Goal: Transaction & Acquisition: Purchase product/service

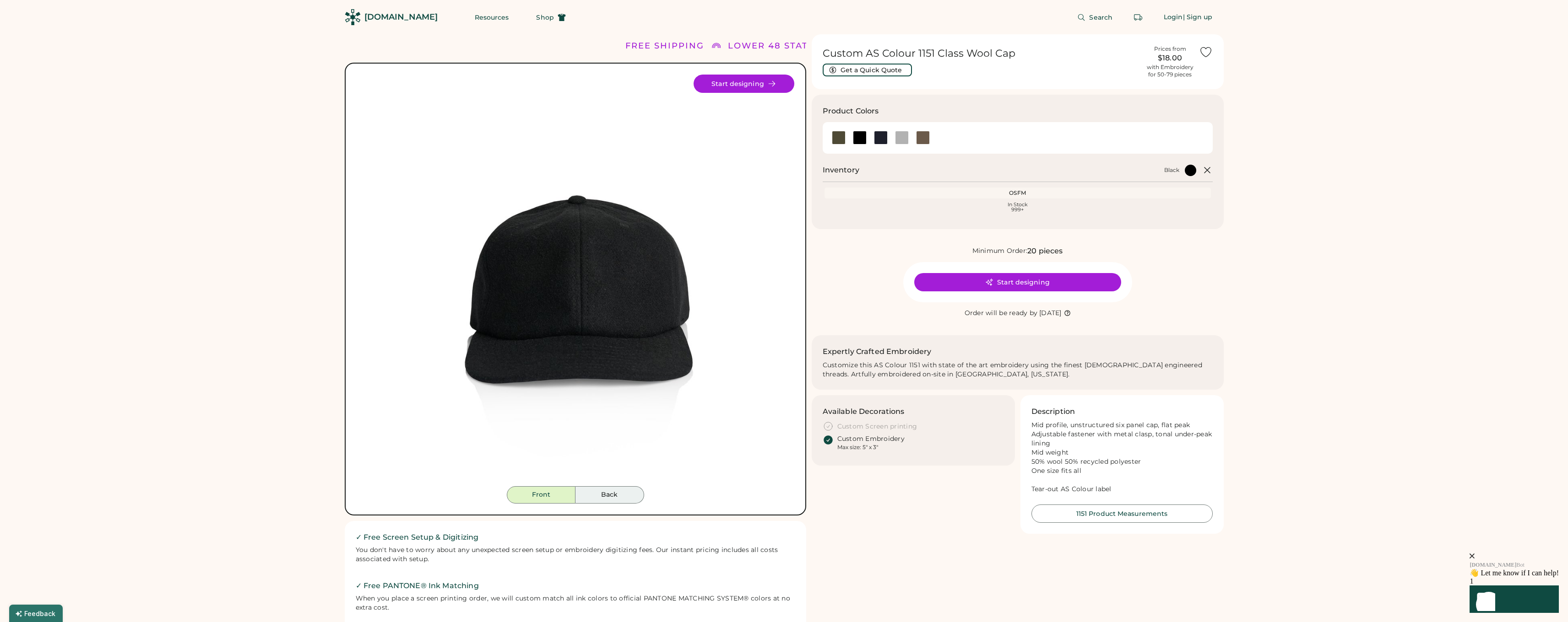
click at [612, 496] on button "Back" at bounding box center [610, 495] width 69 height 17
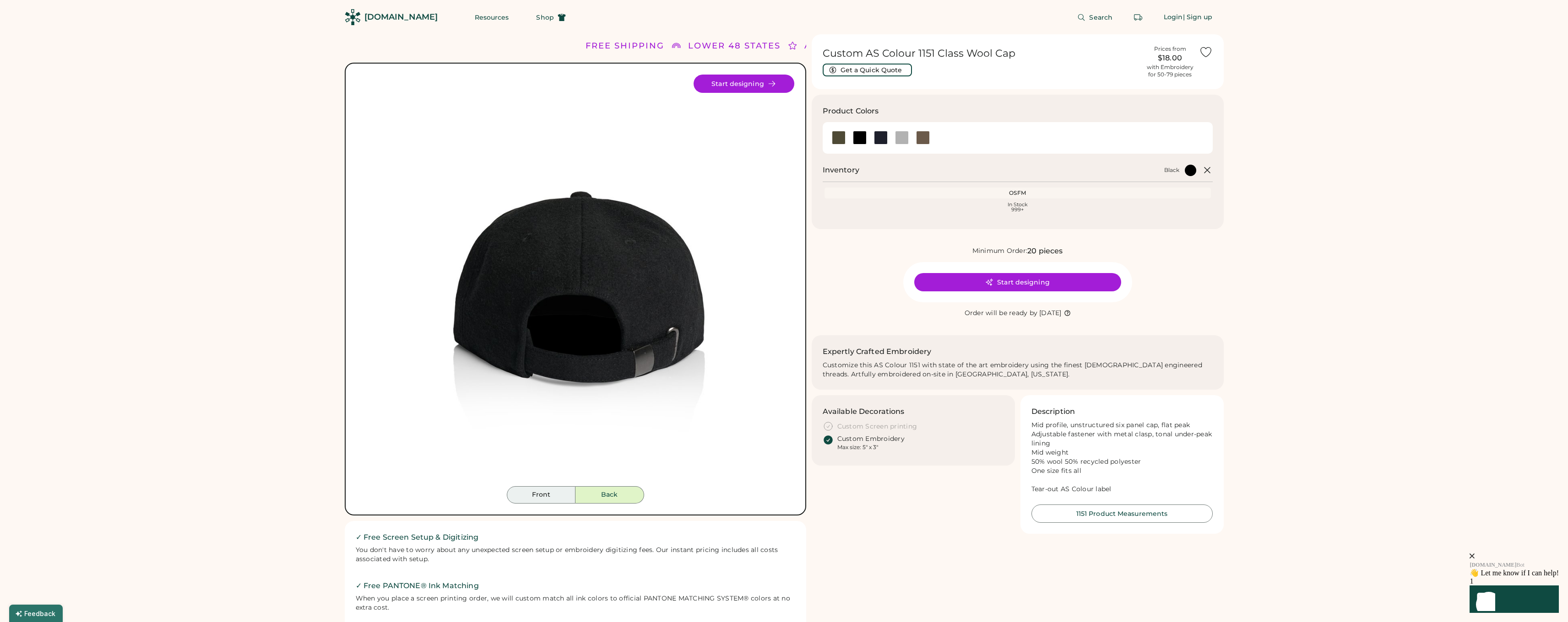
click at [540, 495] on button "Front" at bounding box center [541, 495] width 69 height 17
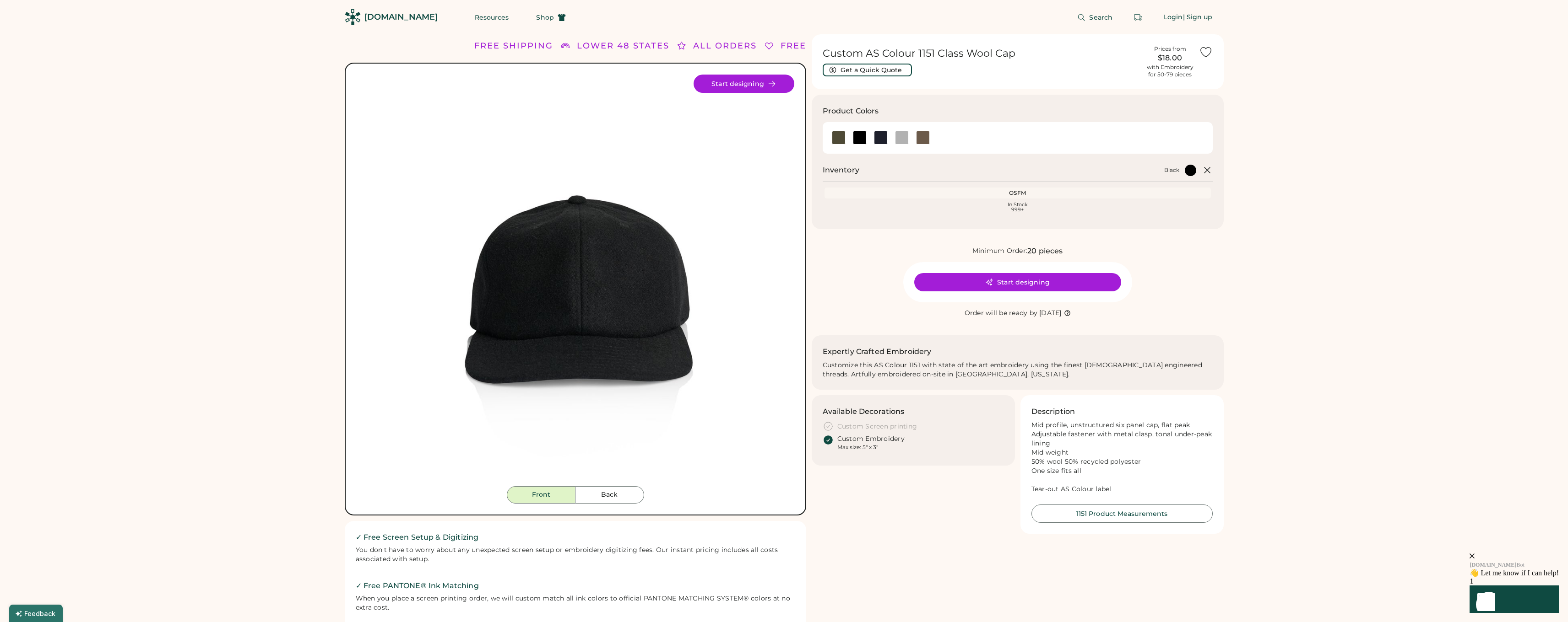
click at [395, 21] on div "[DOMAIN_NAME]" at bounding box center [400, 17] width 74 height 11
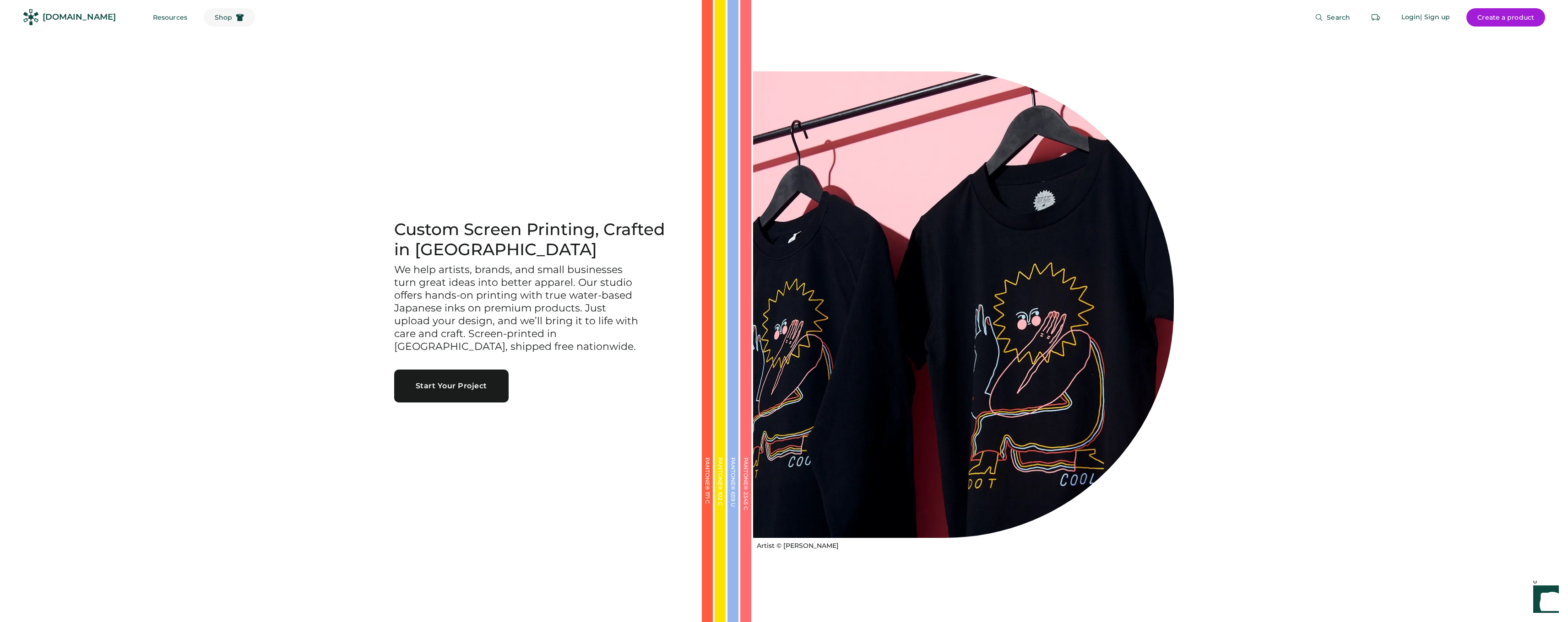
click at [215, 17] on span "Shop" at bounding box center [223, 17] width 18 height 6
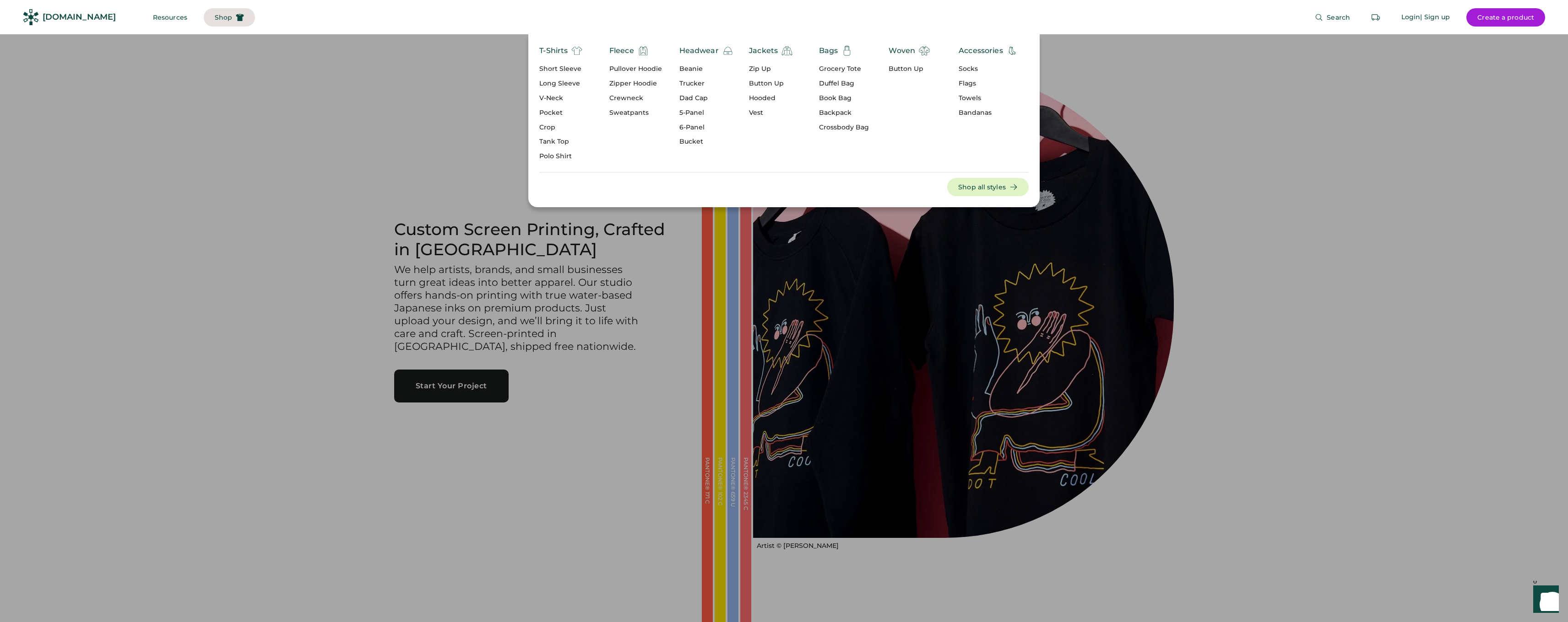
click at [698, 113] on div "5-Panel" at bounding box center [706, 113] width 54 height 9
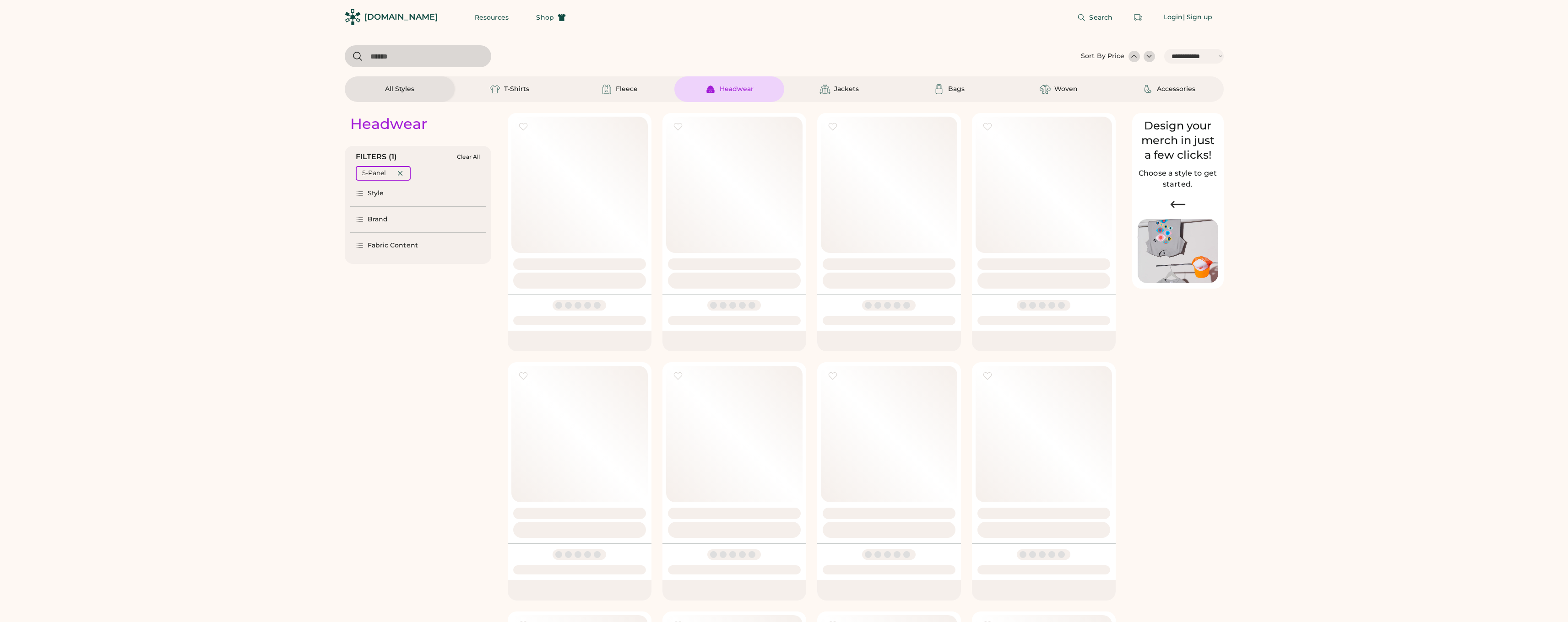
select select "*****"
select select "*"
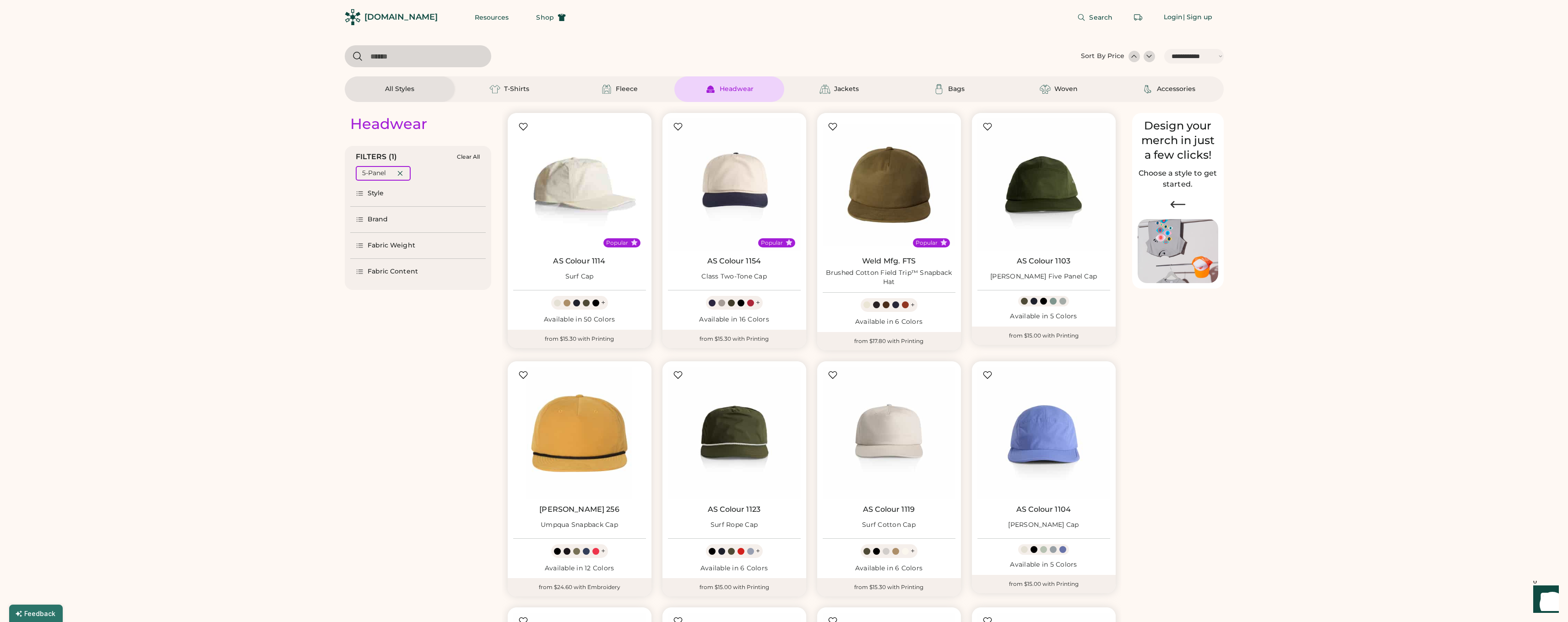
click at [579, 212] on img at bounding box center [580, 185] width 133 height 133
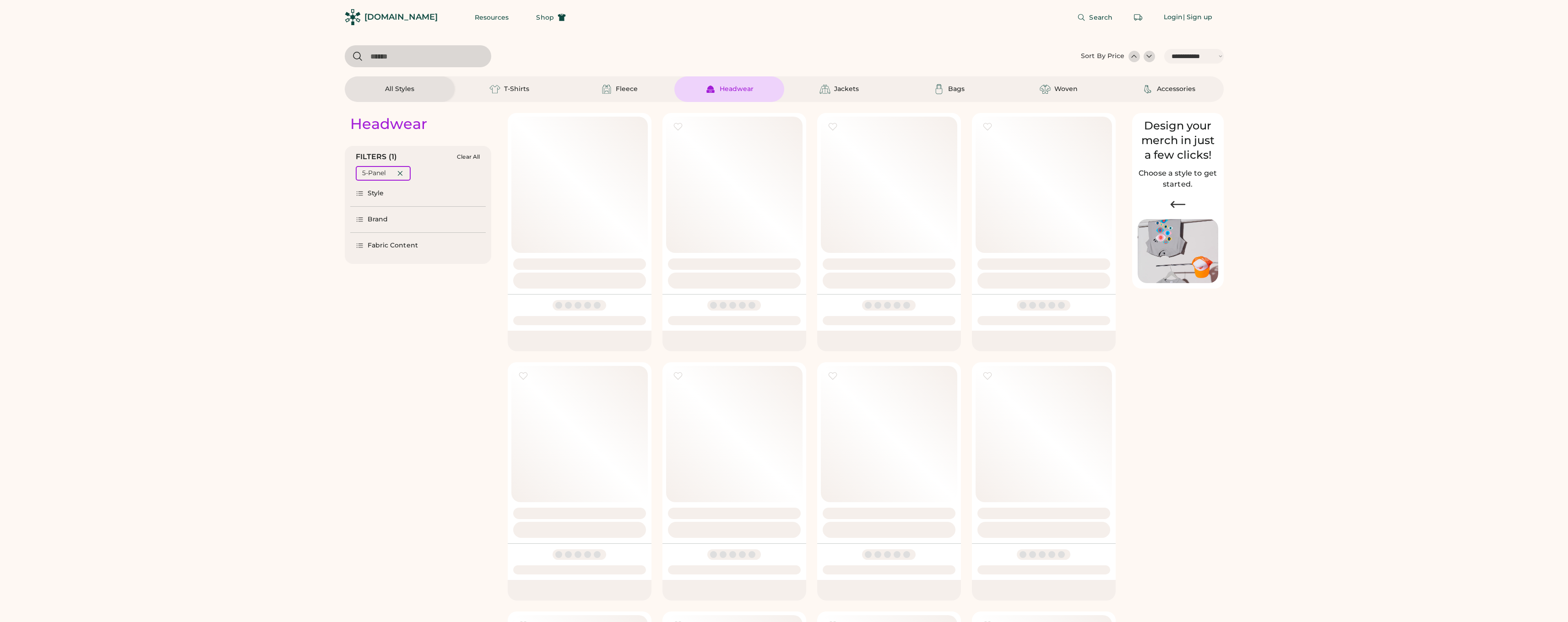
select select "*****"
select select "*"
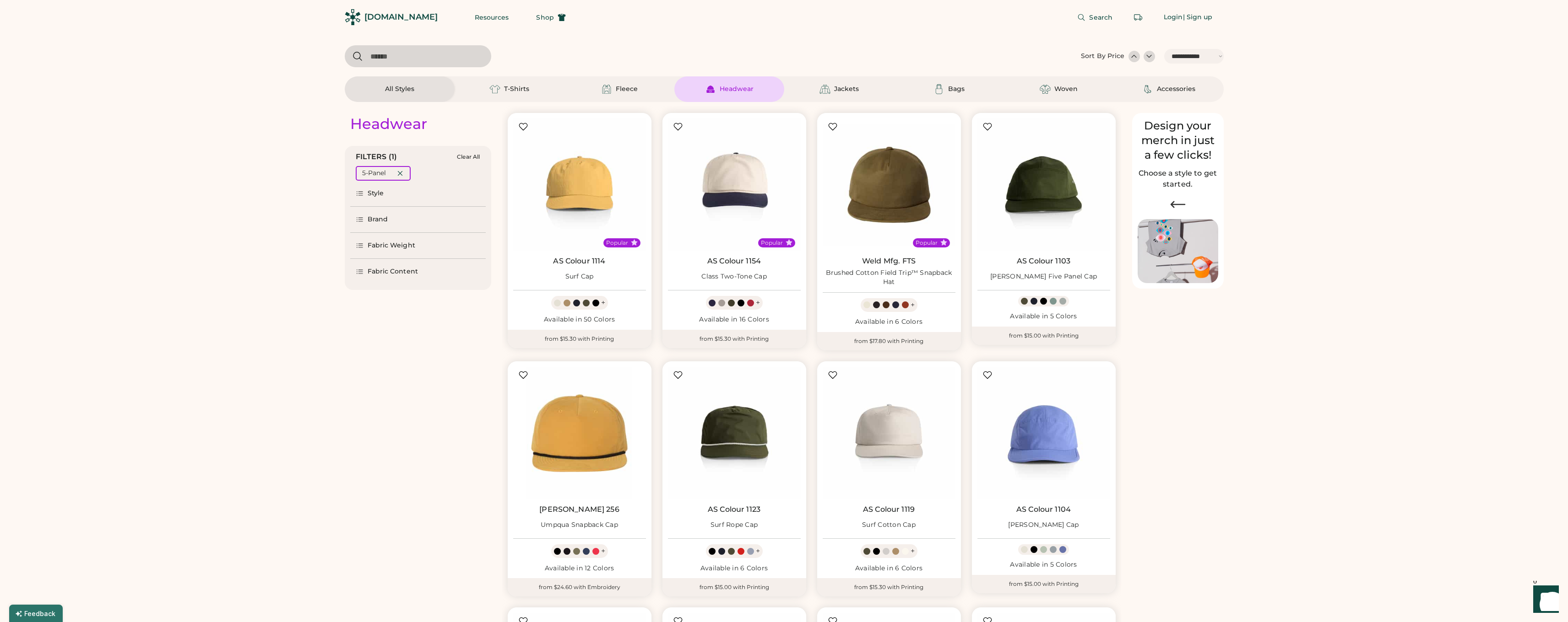
scroll to position [176, 0]
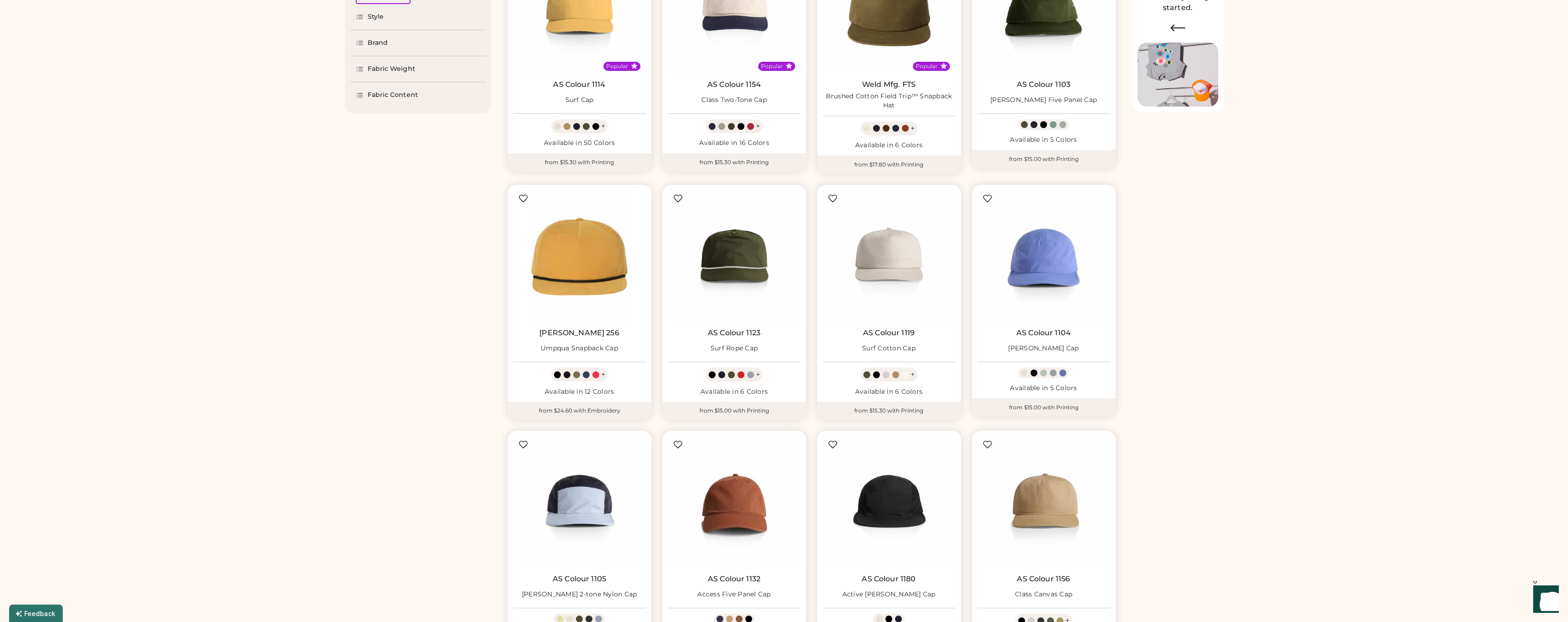
select select "*****"
select select "*"
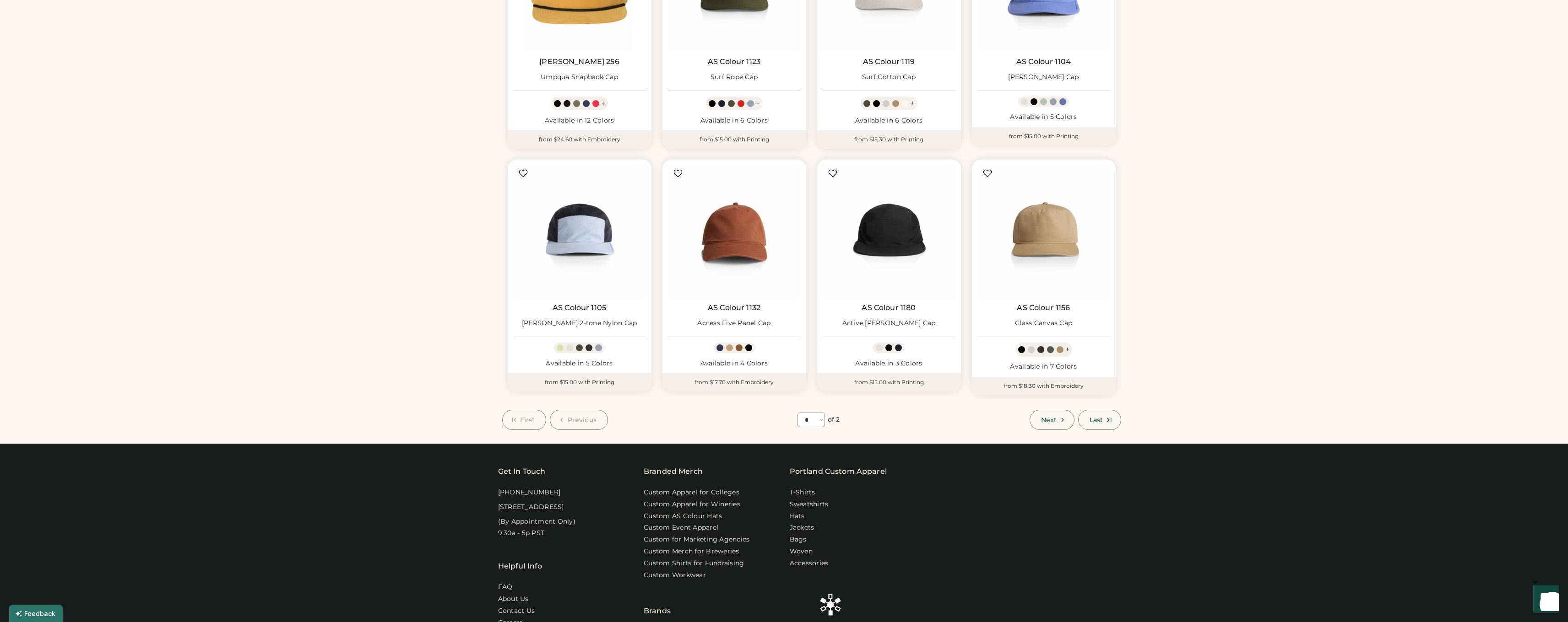
scroll to position [450, 0]
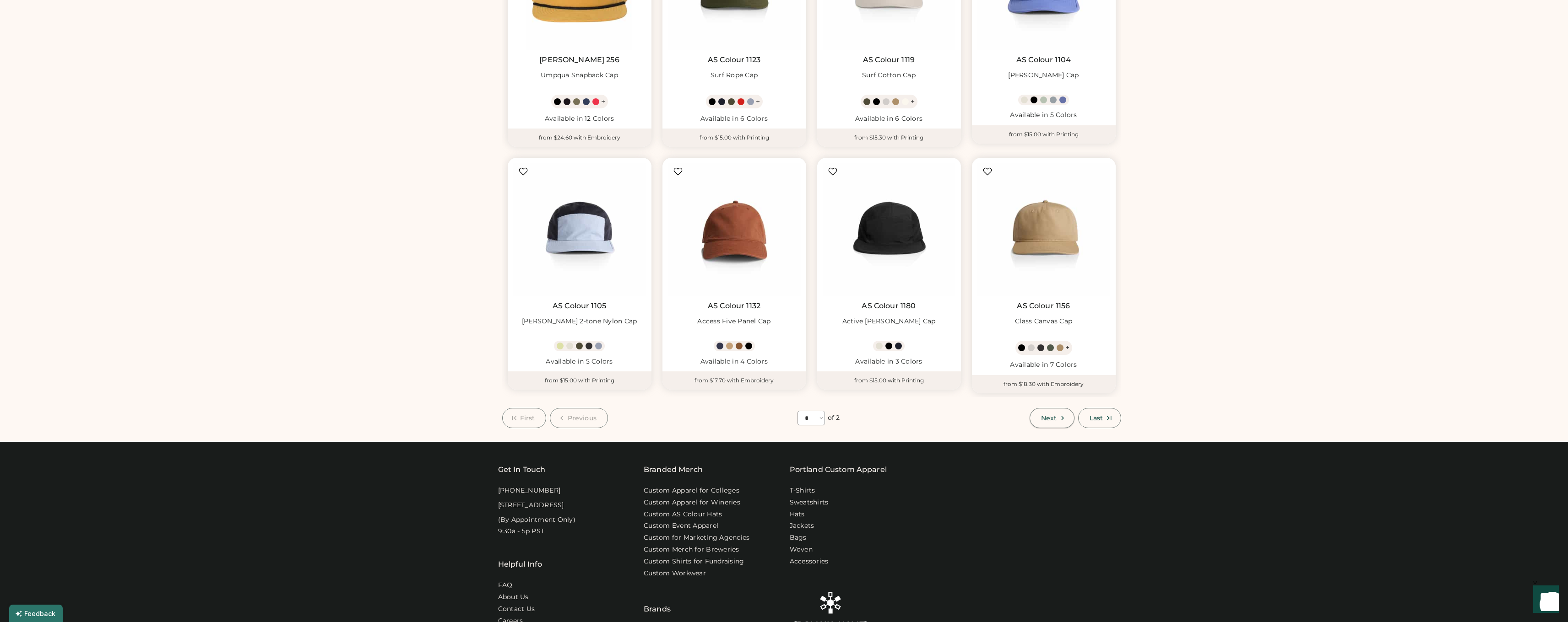
click at [1051, 416] on span "Next" at bounding box center [1049, 418] width 15 height 6
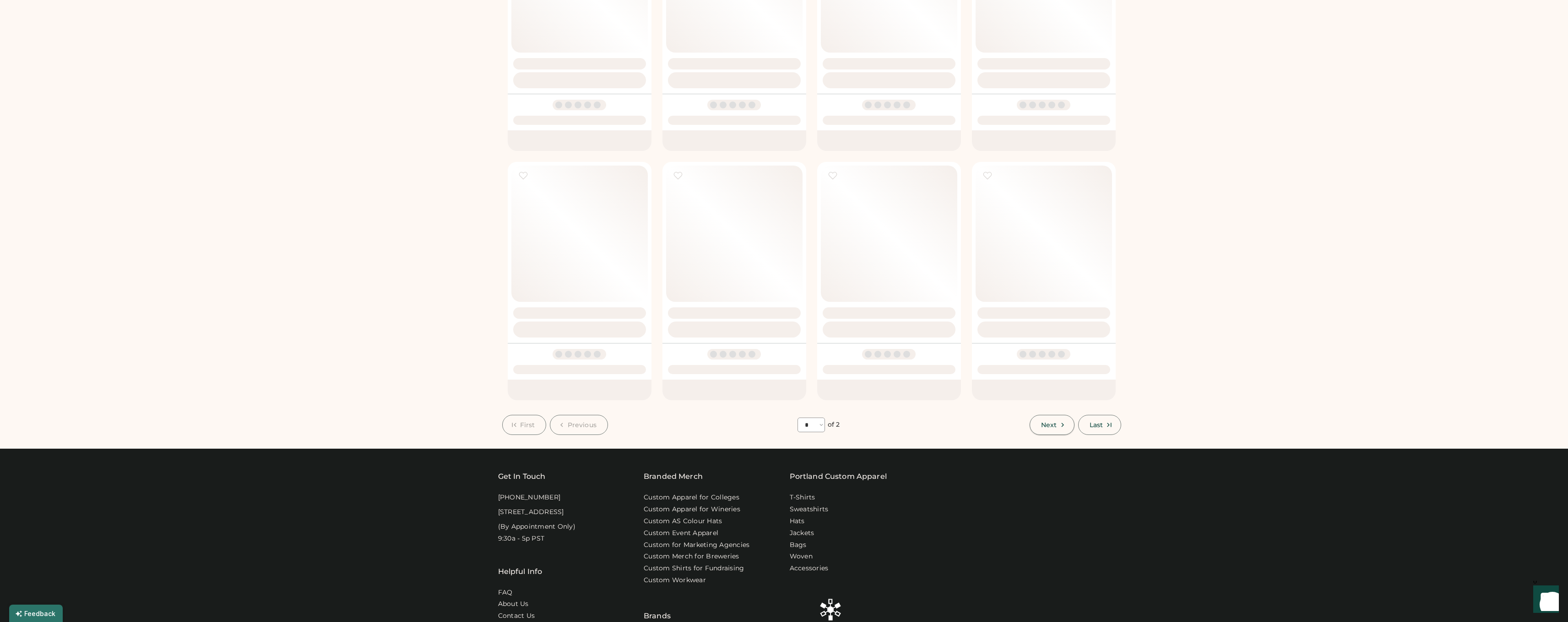
select select "*"
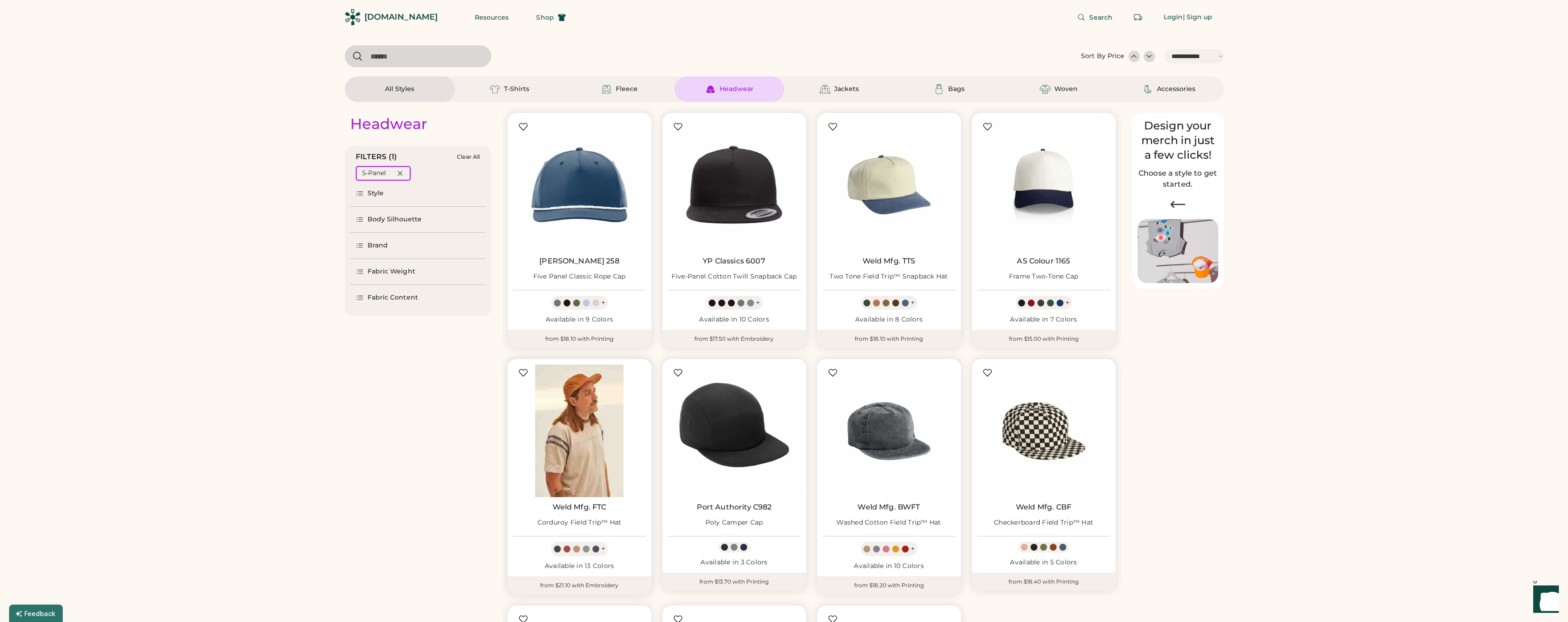
click at [564, 427] on img at bounding box center [580, 431] width 133 height 133
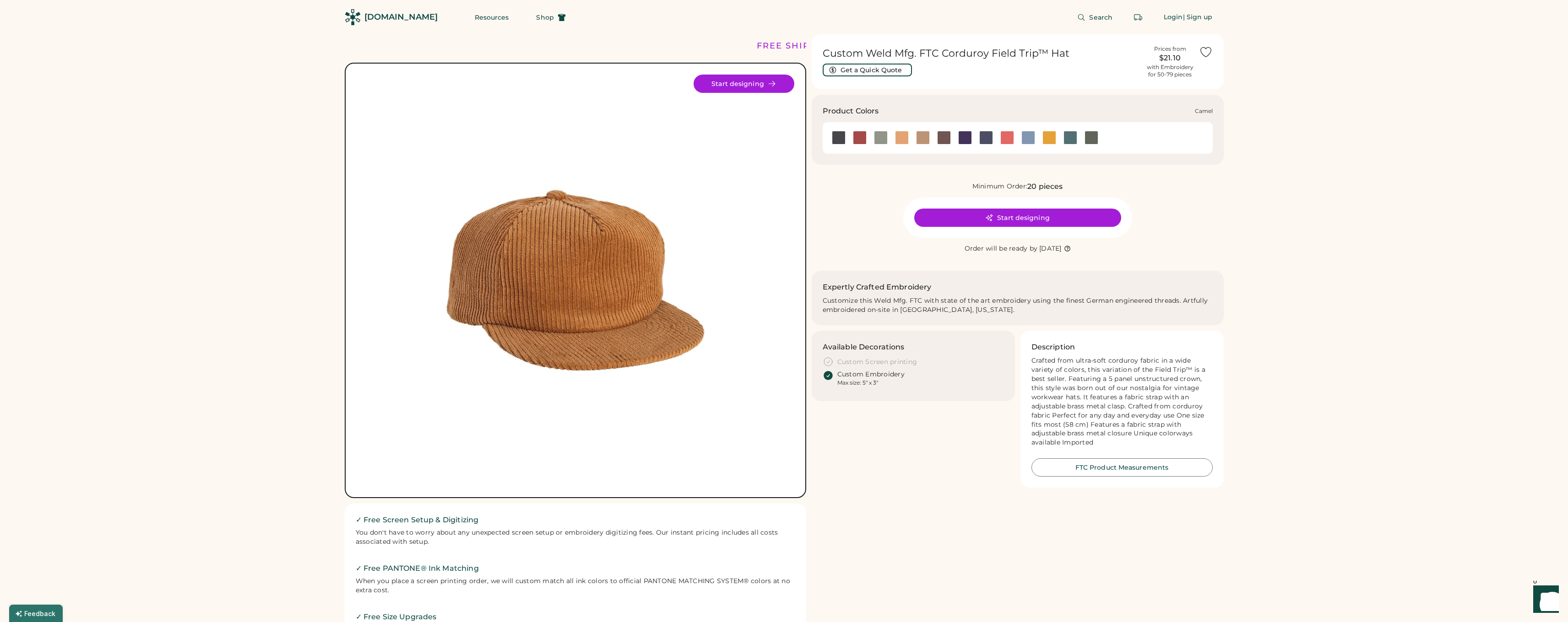
click at [907, 137] on div at bounding box center [902, 138] width 14 height 14
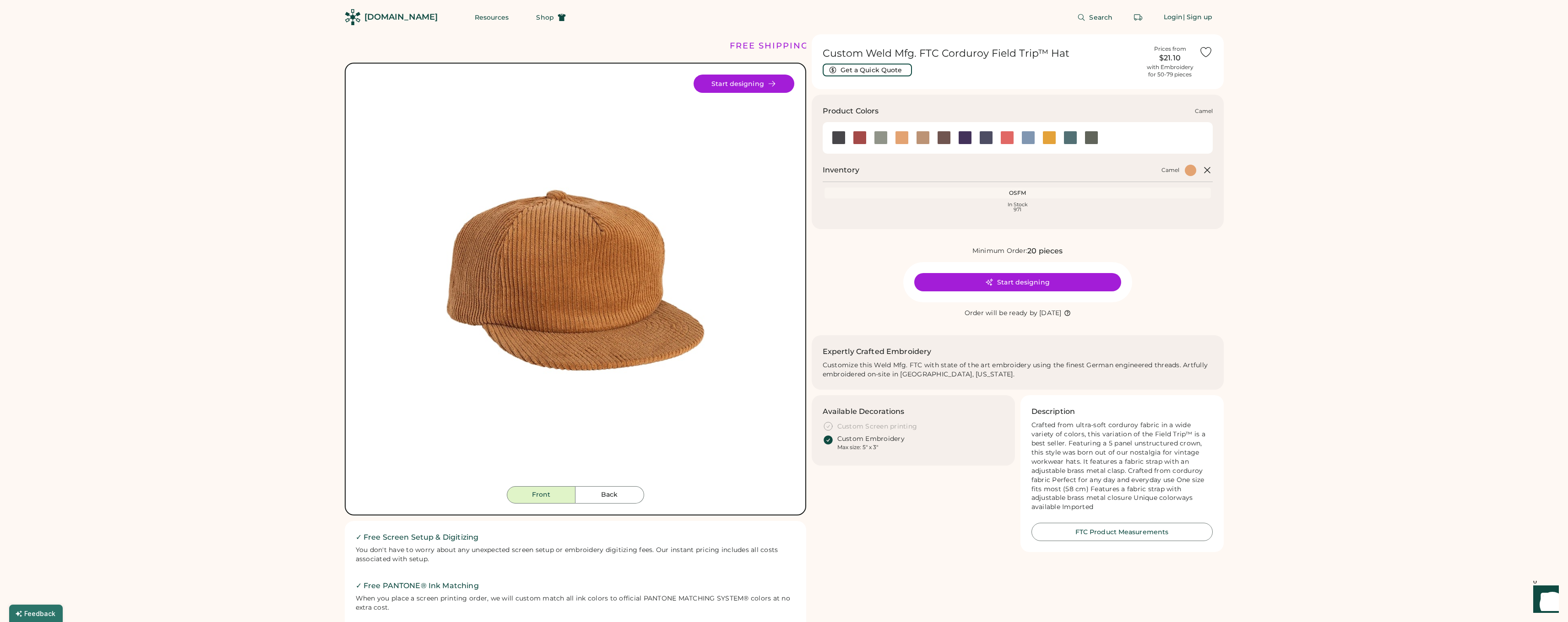
click at [902, 136] on div at bounding box center [902, 138] width 14 height 14
click at [1051, 136] on div at bounding box center [1049, 138] width 14 height 14
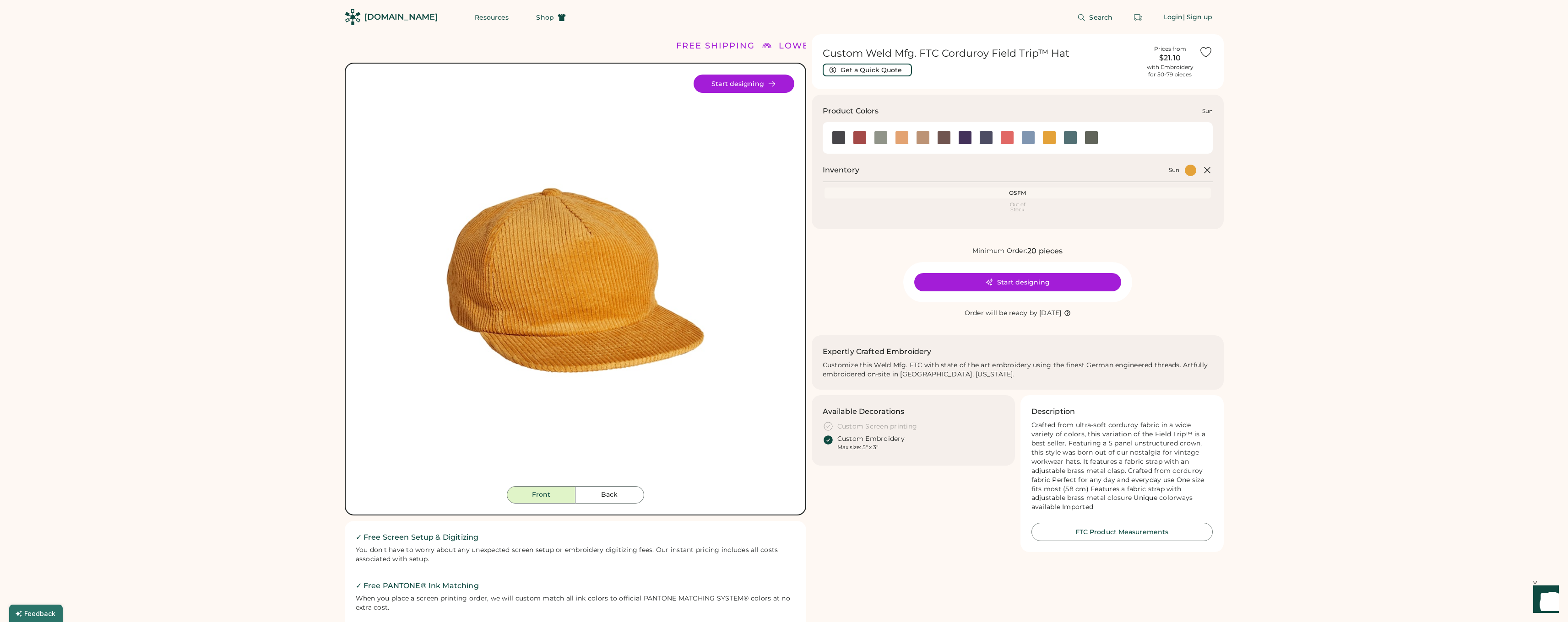
click at [1053, 140] on div at bounding box center [1049, 138] width 14 height 14
click at [1026, 137] on div at bounding box center [1028, 138] width 14 height 14
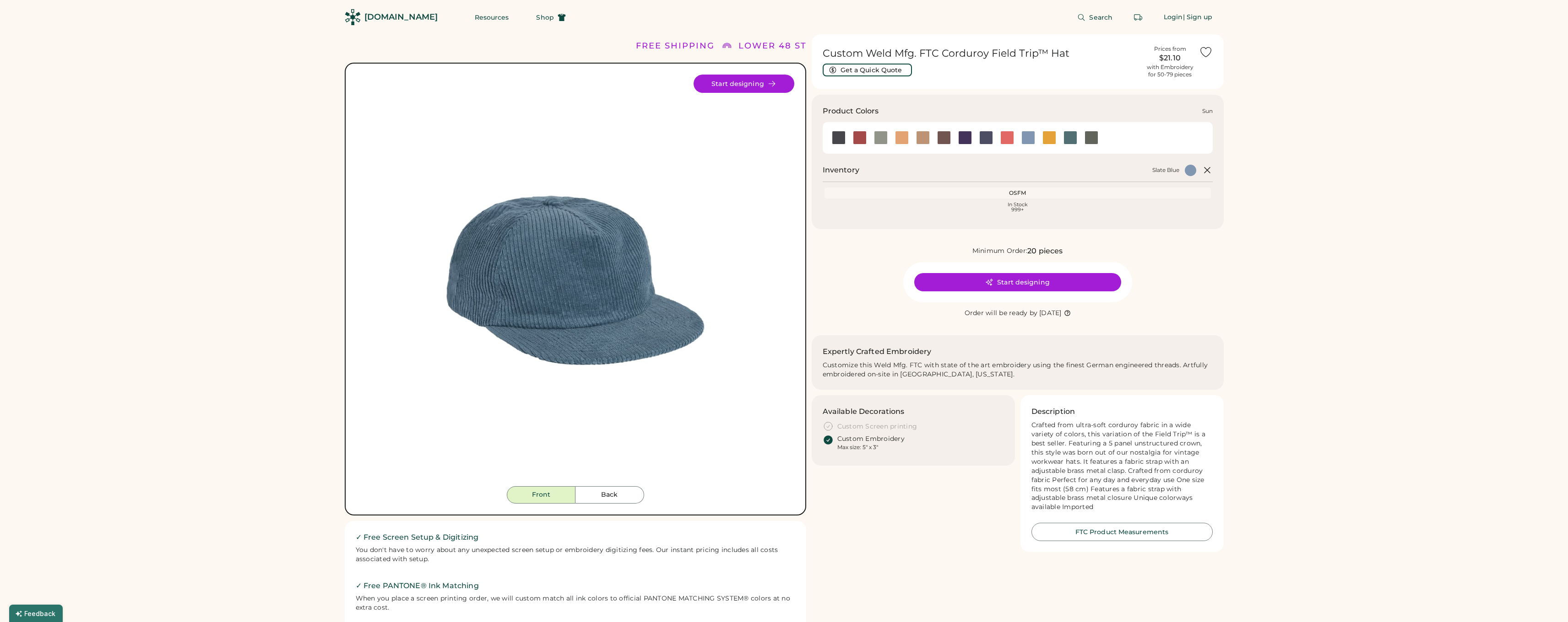
click at [1051, 134] on div at bounding box center [1049, 138] width 14 height 14
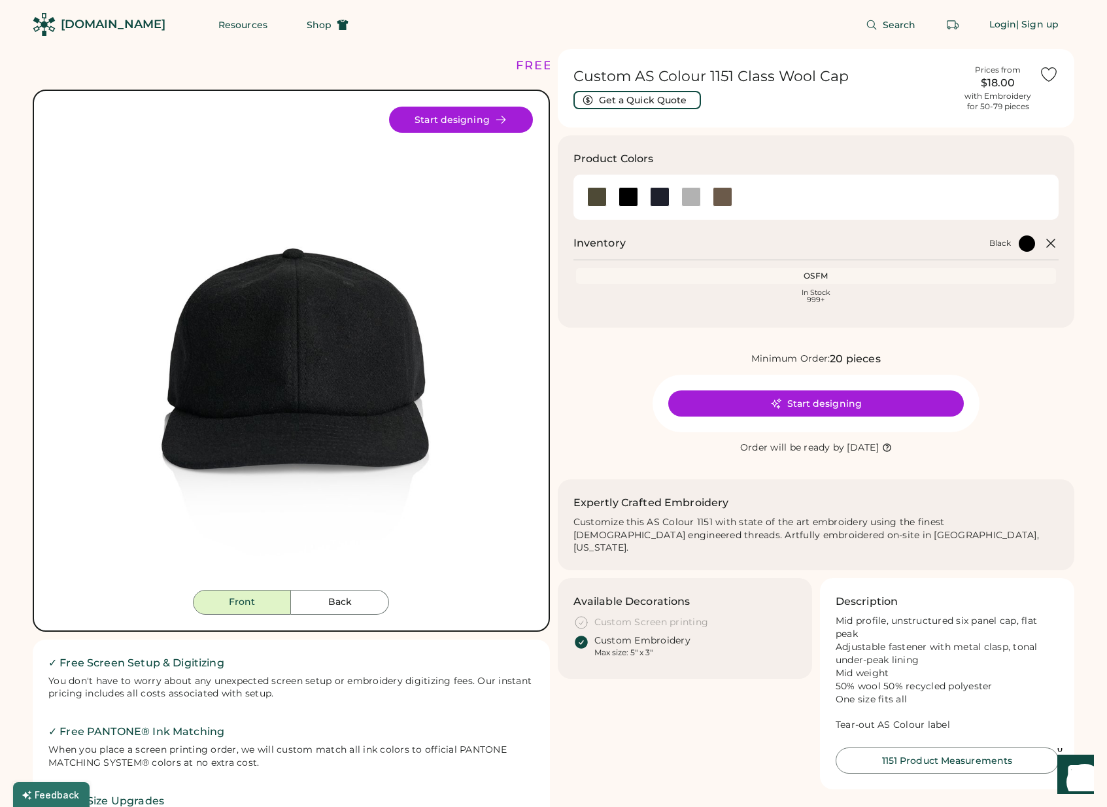
scroll to position [3, 0]
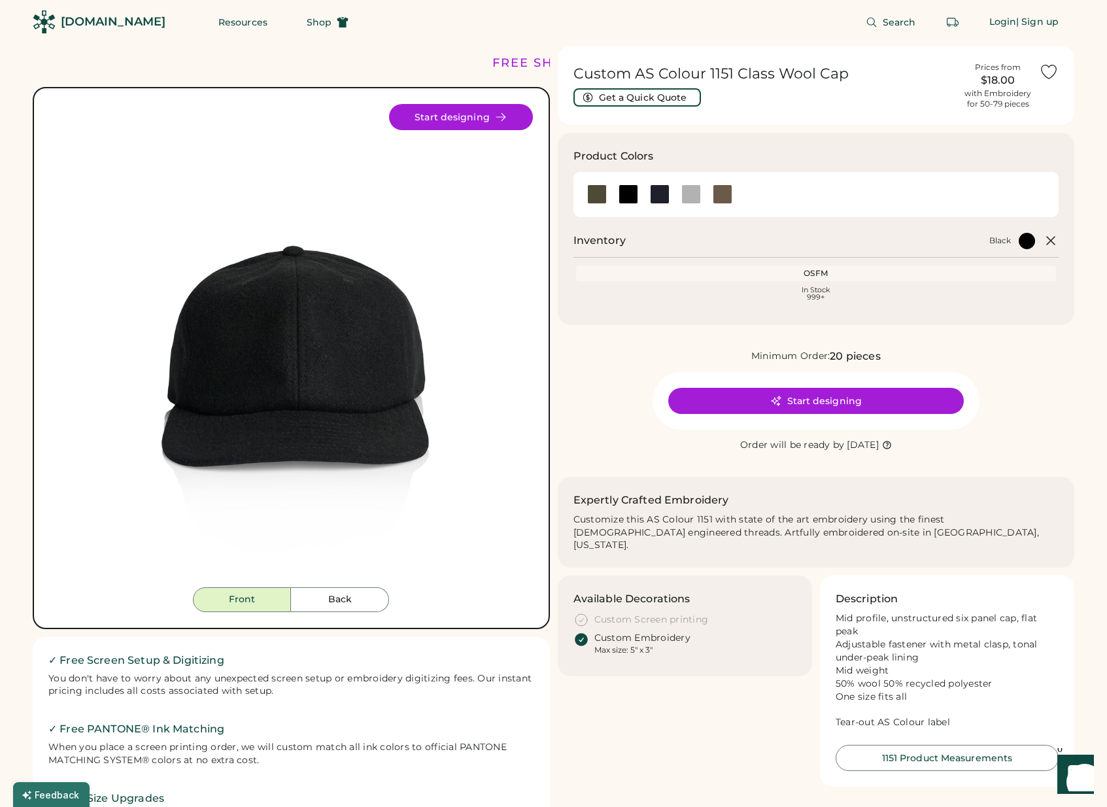
click at [364, 419] on img at bounding box center [291, 345] width 483 height 483
click at [353, 596] on button "Back" at bounding box center [340, 599] width 98 height 25
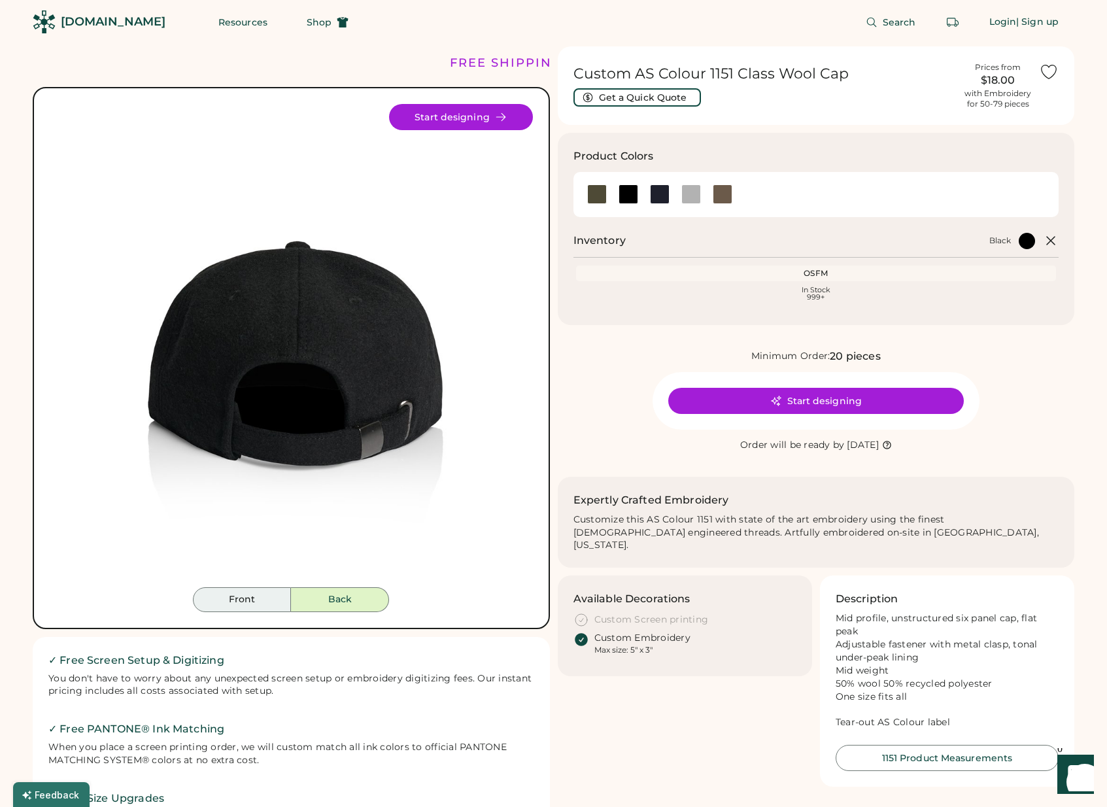
click at [268, 596] on button "Front" at bounding box center [242, 599] width 98 height 25
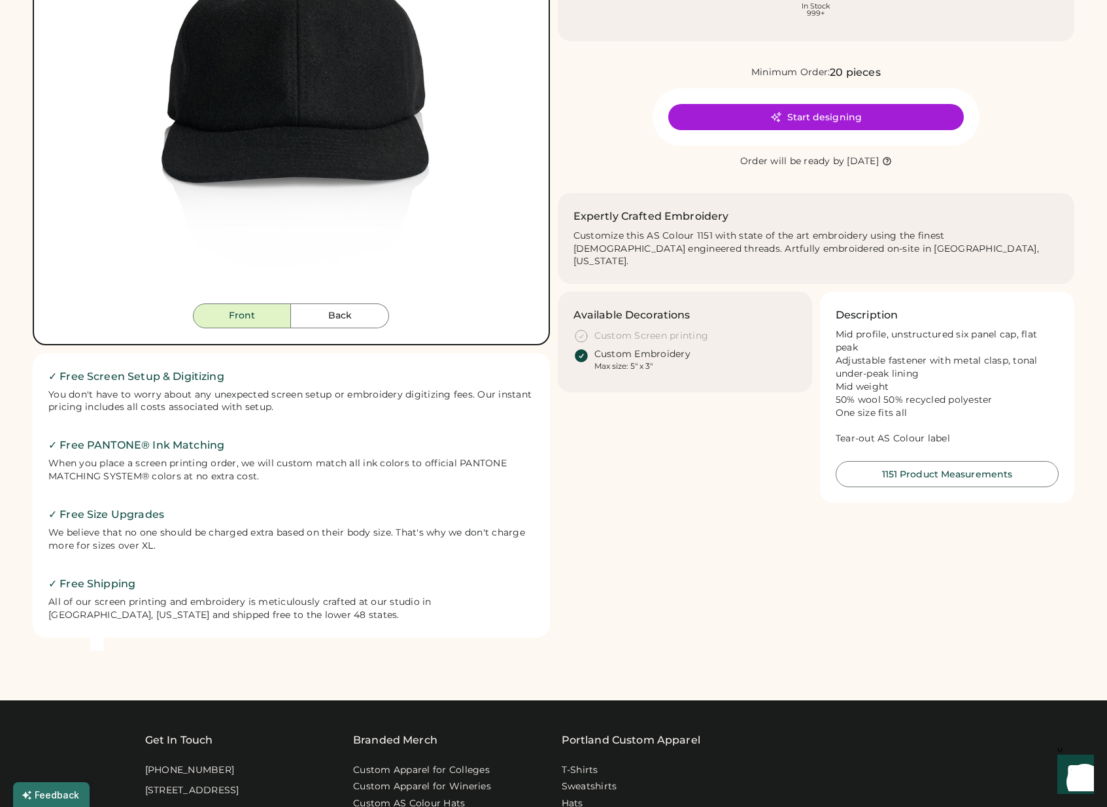
scroll to position [445, 0]
